Goal: Check status: Check status

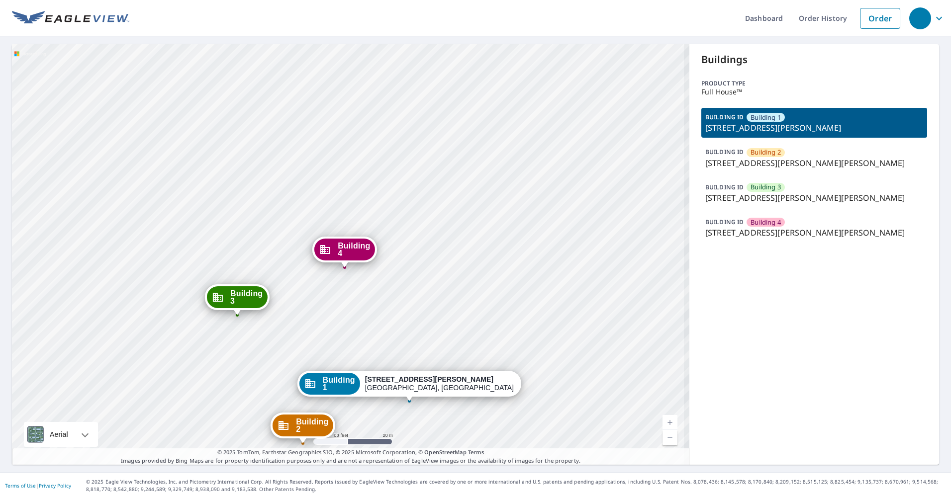
drag, startPoint x: 353, startPoint y: 128, endPoint x: 362, endPoint y: 67, distance: 61.8
click at [362, 67] on div "Building [GEOGRAPHIC_DATA][STREET_ADDRESS][PERSON_NAME][PERSON_NAME] [GEOGRAPHI…" at bounding box center [350, 254] width 677 height 421
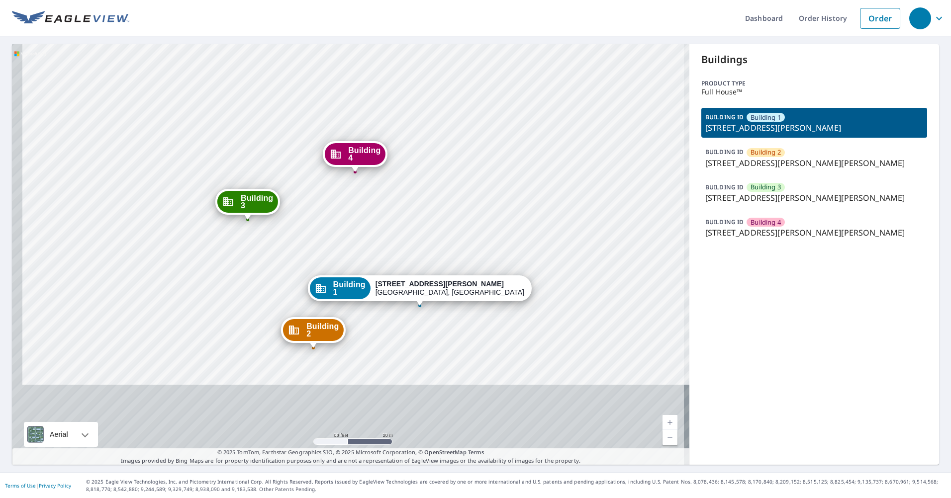
drag, startPoint x: 398, startPoint y: 240, endPoint x: 386, endPoint y: 164, distance: 77.0
click at [410, 120] on div "Building [GEOGRAPHIC_DATA][STREET_ADDRESS][PERSON_NAME][PERSON_NAME] [GEOGRAPHI…" at bounding box center [350, 254] width 677 height 421
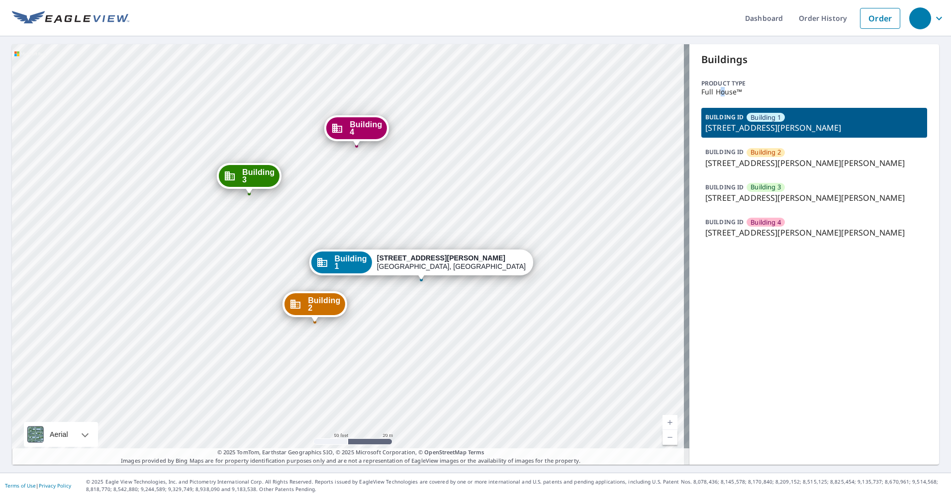
click at [715, 98] on div "Buildings Product type Full House™ BUILDING ID Building [GEOGRAPHIC_DATA][STREE…" at bounding box center [814, 254] width 250 height 421
click at [399, 112] on div "Building [GEOGRAPHIC_DATA][STREET_ADDRESS][PERSON_NAME][PERSON_NAME] [GEOGRAPHI…" at bounding box center [350, 254] width 677 height 421
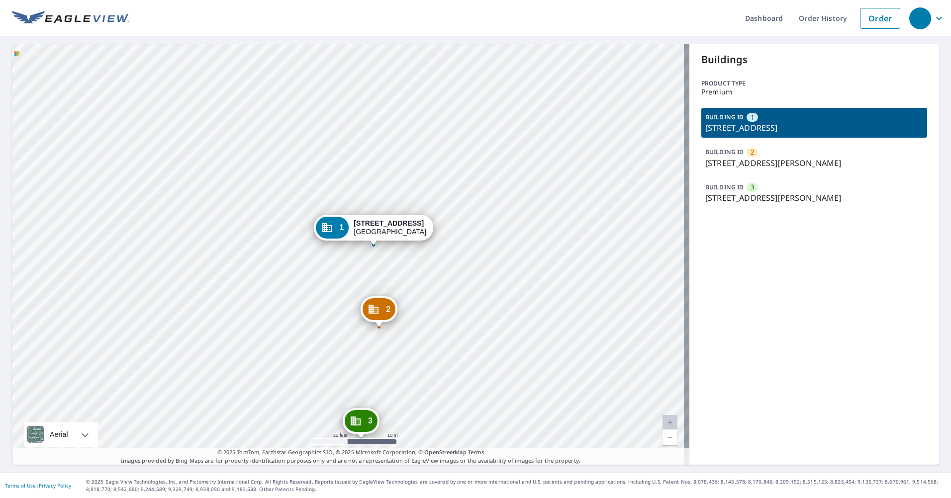
click at [583, 151] on div "2 [STREET_ADDRESS][PERSON_NAME] 3 [STREET_ADDRESS][PERSON_NAME] 1 [STREET_ADDRE…" at bounding box center [350, 254] width 677 height 421
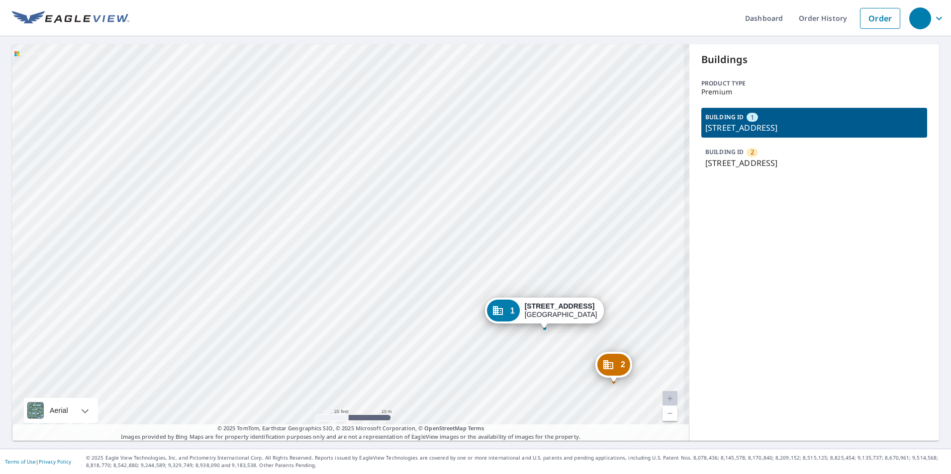
drag, startPoint x: 353, startPoint y: 293, endPoint x: 259, endPoint y: 277, distance: 94.9
click at [259, 277] on div "2 9601 Red Bud Tree Ln Saint Louis, MO 63122 1 9609 Red Bud Tree Ln Saint Louis…" at bounding box center [350, 242] width 677 height 397
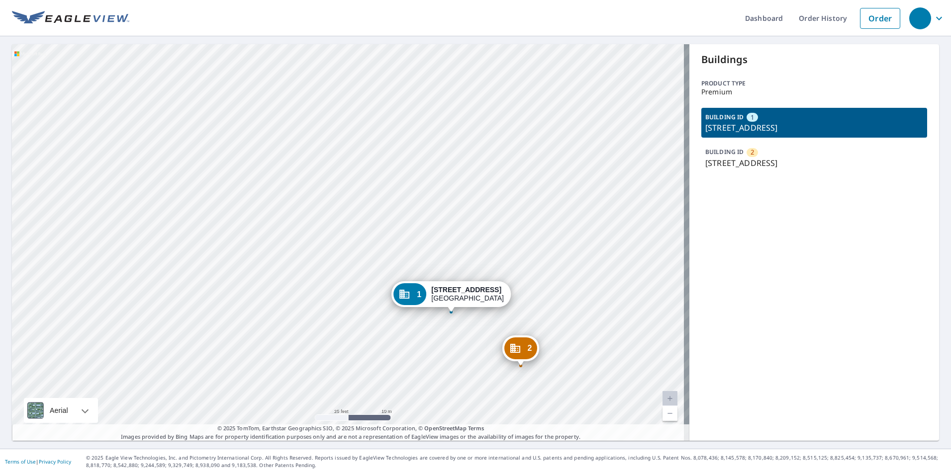
click at [706, 187] on div "Buildings Product type Premium BUILDING ID 1 9609 Red Bud Tree Ln, Saint Louis,…" at bounding box center [814, 242] width 250 height 397
click at [391, 172] on div "2 9601 Red Bud Tree Ln Saint Louis, MO 63122 1 9609 Red Bud Tree Ln Saint Louis…" at bounding box center [350, 242] width 677 height 397
click at [357, 160] on div "2 9601 Red Bud Tree Ln Saint Louis, MO 63122 1 9609 Red Bud Tree Ln Saint Louis…" at bounding box center [350, 242] width 677 height 397
drag, startPoint x: 418, startPoint y: 121, endPoint x: 333, endPoint y: 28, distance: 126.3
click at [406, 111] on div "2 9601 Red Bud Tree Ln Saint Louis, MO 63122 1 9609 Red Bud Tree Ln Saint Louis…" at bounding box center [350, 242] width 677 height 397
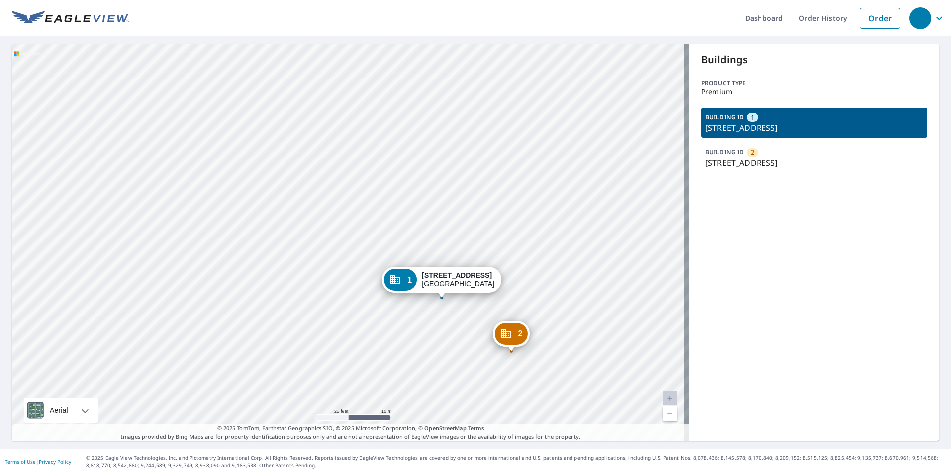
click at [369, 167] on div "2 9601 Red Bud Tree Ln Saint Louis, MO 63122 1 9609 Red Bud Tree Ln Saint Louis…" at bounding box center [350, 242] width 677 height 397
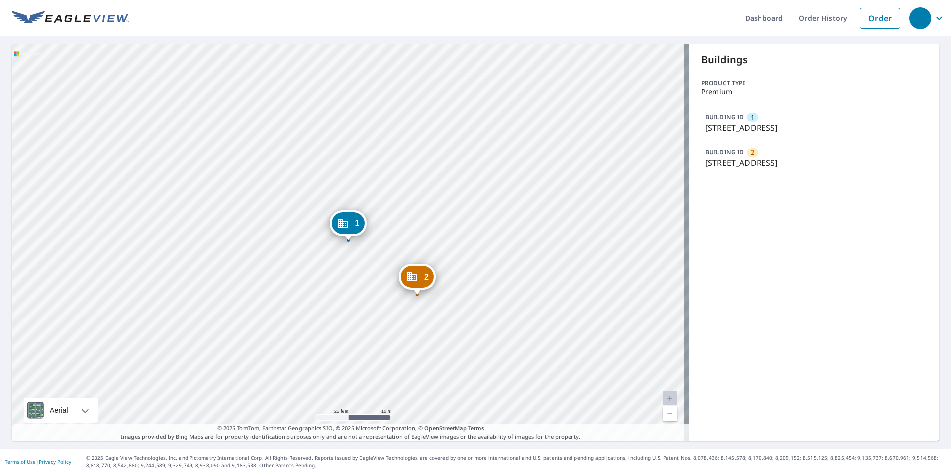
click at [526, 42] on div "Dashboard Order History Order 2 9601 Red Bud Tree Ln Saint Louis, MO 63122 1 96…" at bounding box center [475, 237] width 951 height 474
